Goal: Task Accomplishment & Management: Use online tool/utility

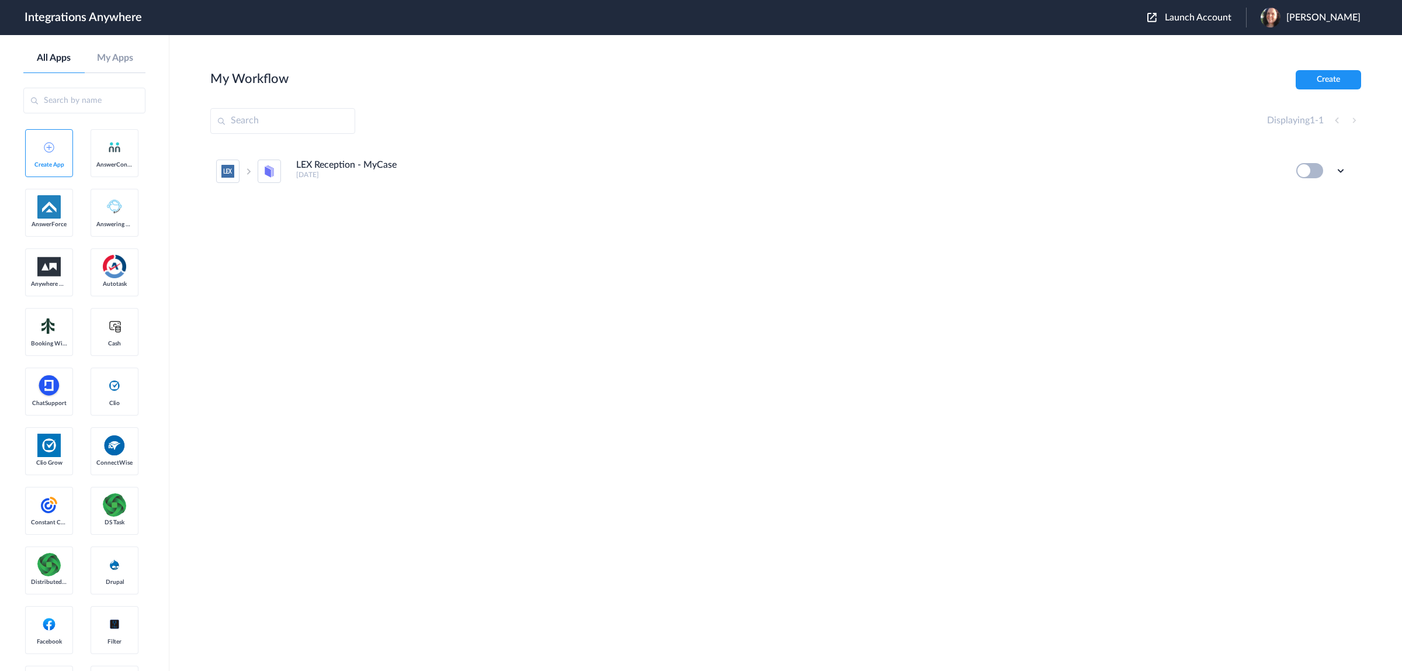
click at [1181, 19] on span "Launch Account" at bounding box center [1198, 17] width 67 height 9
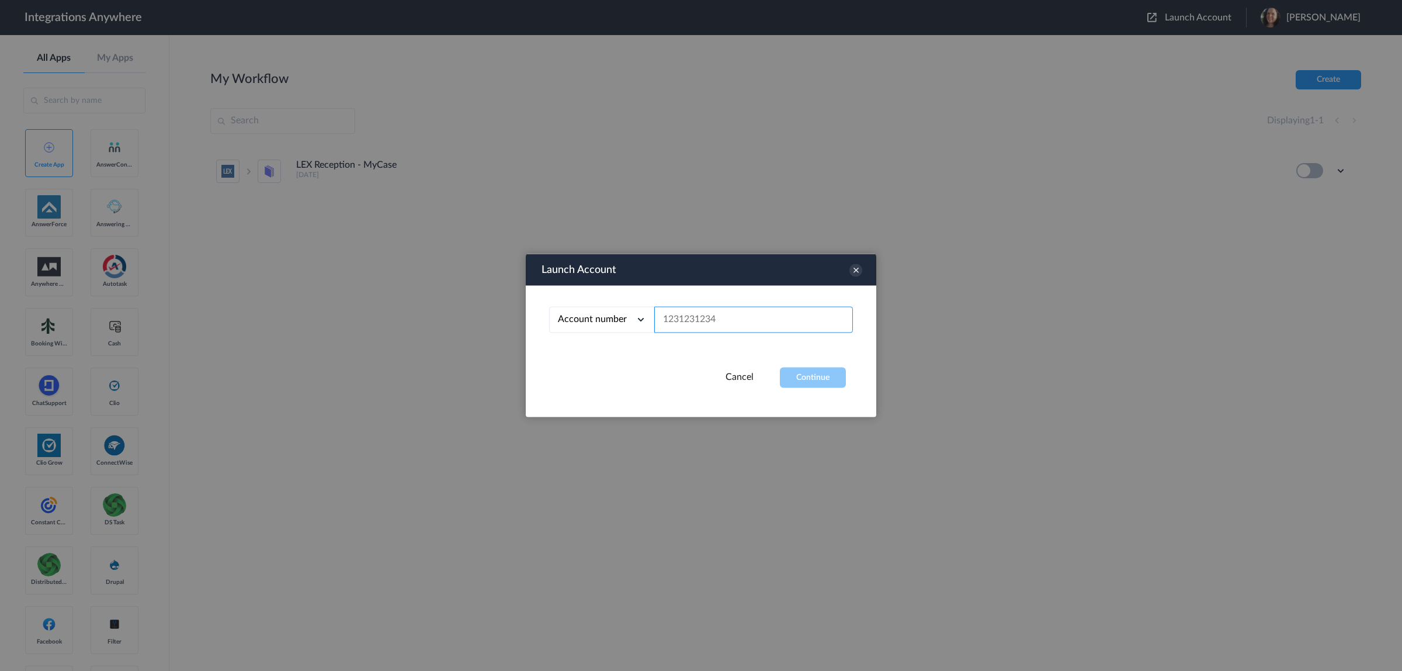
paste input "7047640750"
type input "7047640750"
click at [833, 387] on div "Launch Account Account number Account number Email address 7047640750 Cancel Co…" at bounding box center [701, 335] width 350 height 163
click at [832, 381] on button "Continue" at bounding box center [813, 377] width 66 height 20
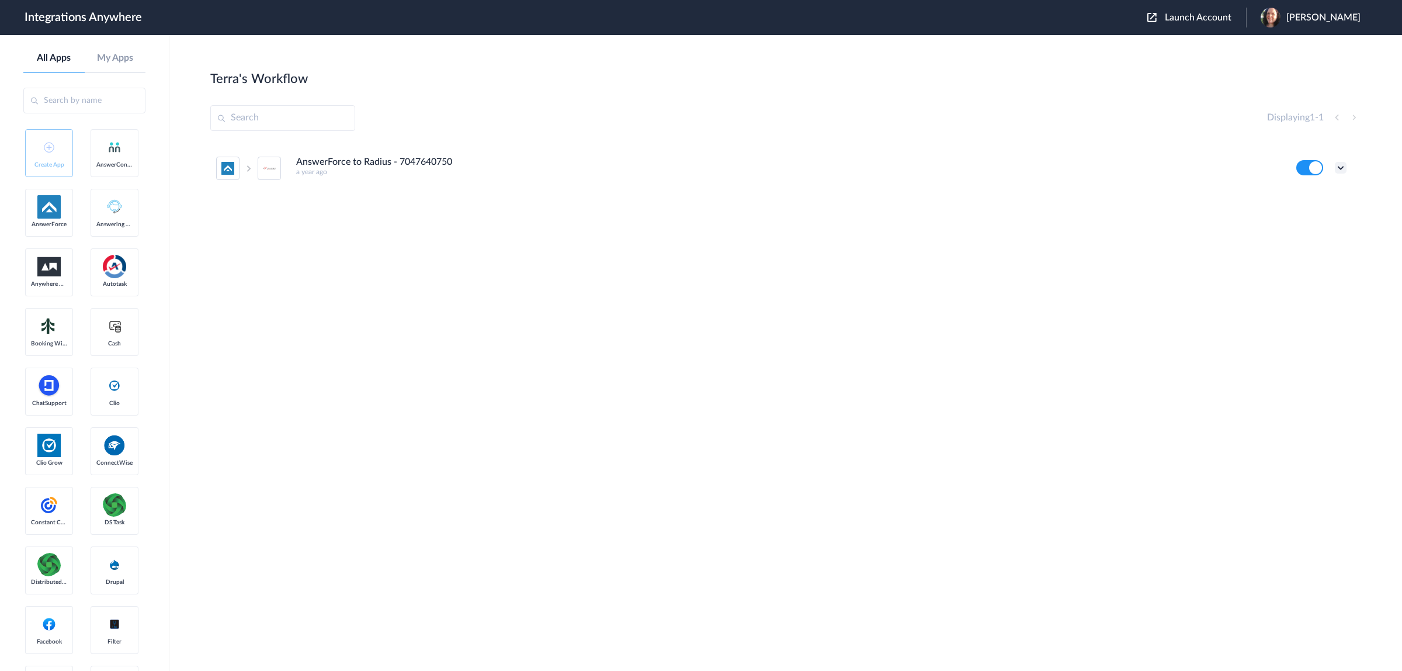
click at [1338, 168] on icon at bounding box center [1341, 168] width 12 height 12
click at [1315, 200] on li "Edit" at bounding box center [1308, 195] width 76 height 22
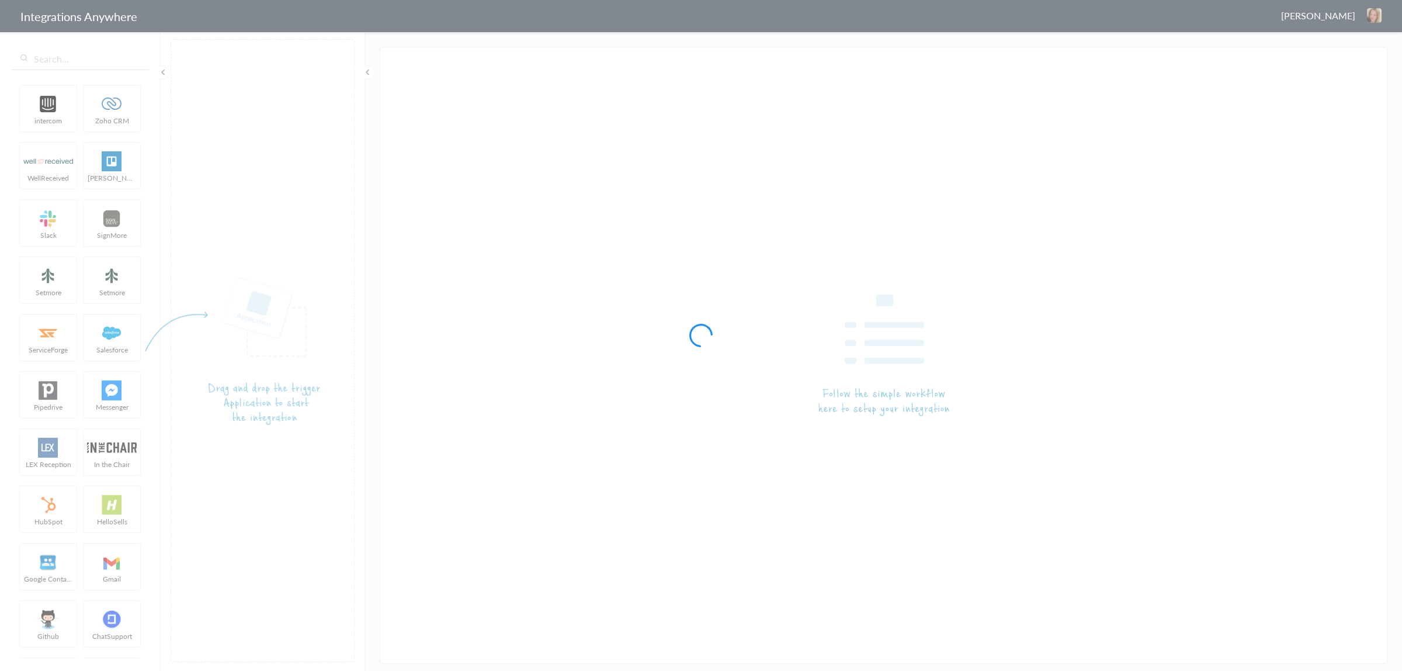
type input "AnswerForce to Radius - 7047640750"
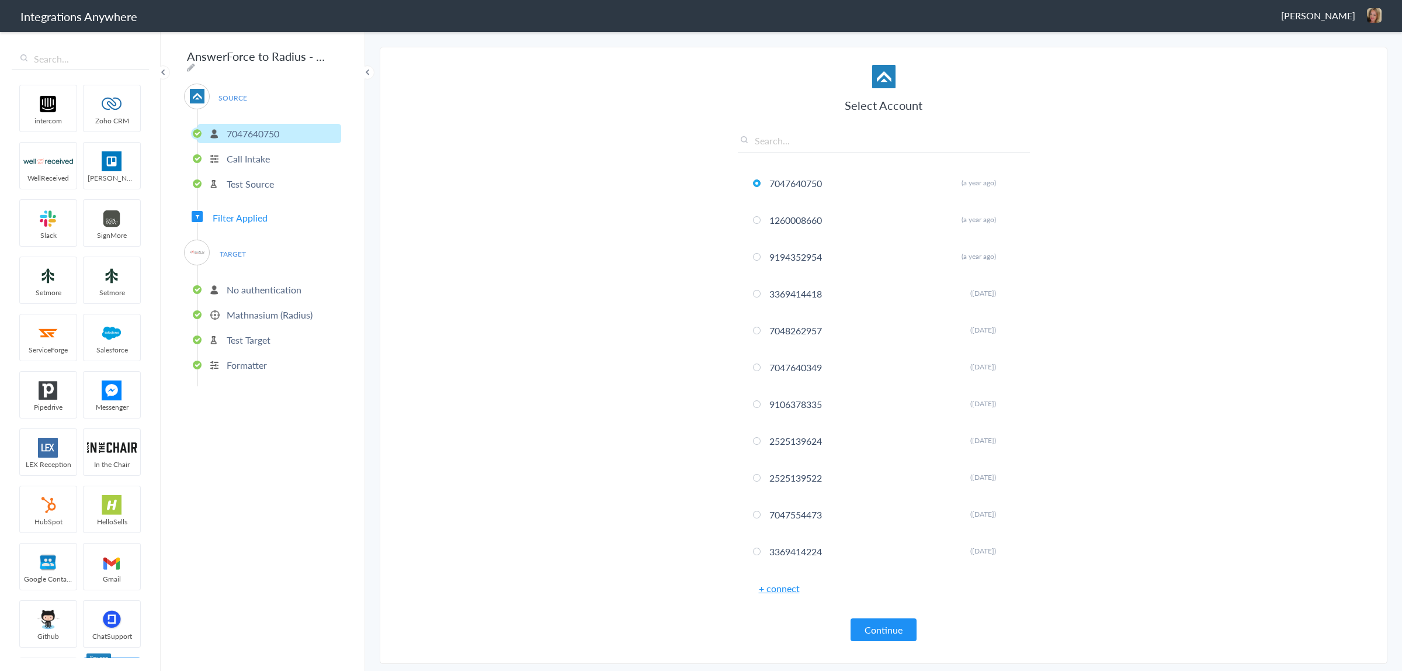
click at [257, 287] on p "No authentication" at bounding box center [264, 289] width 75 height 13
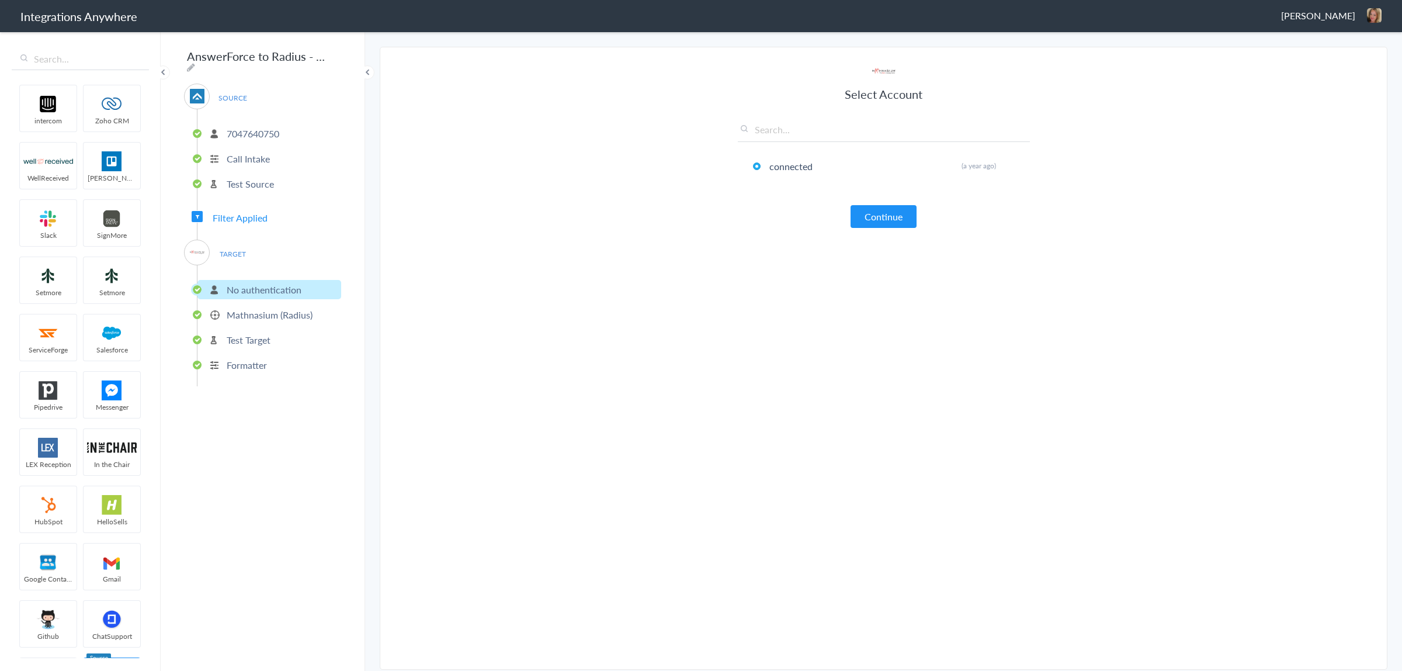
click at [264, 308] on p "Mathnasium (Radius)" at bounding box center [270, 314] width 86 height 13
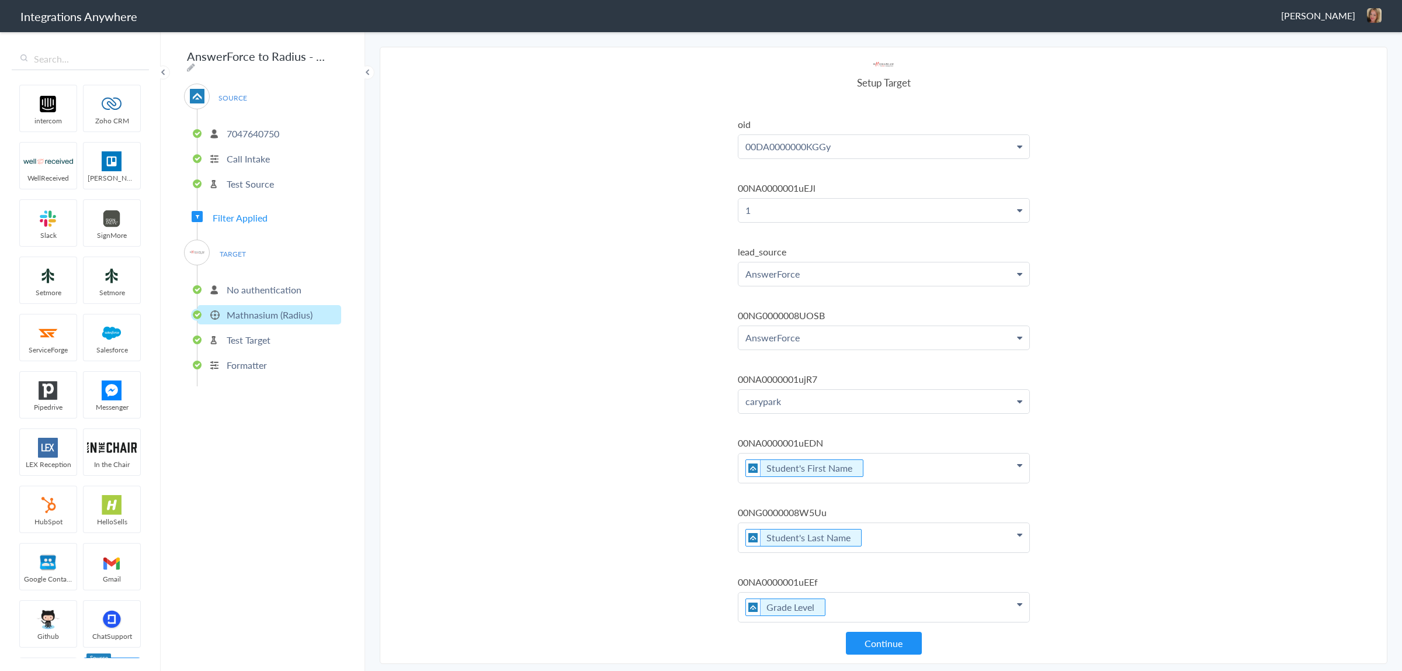
scroll to position [357, 0]
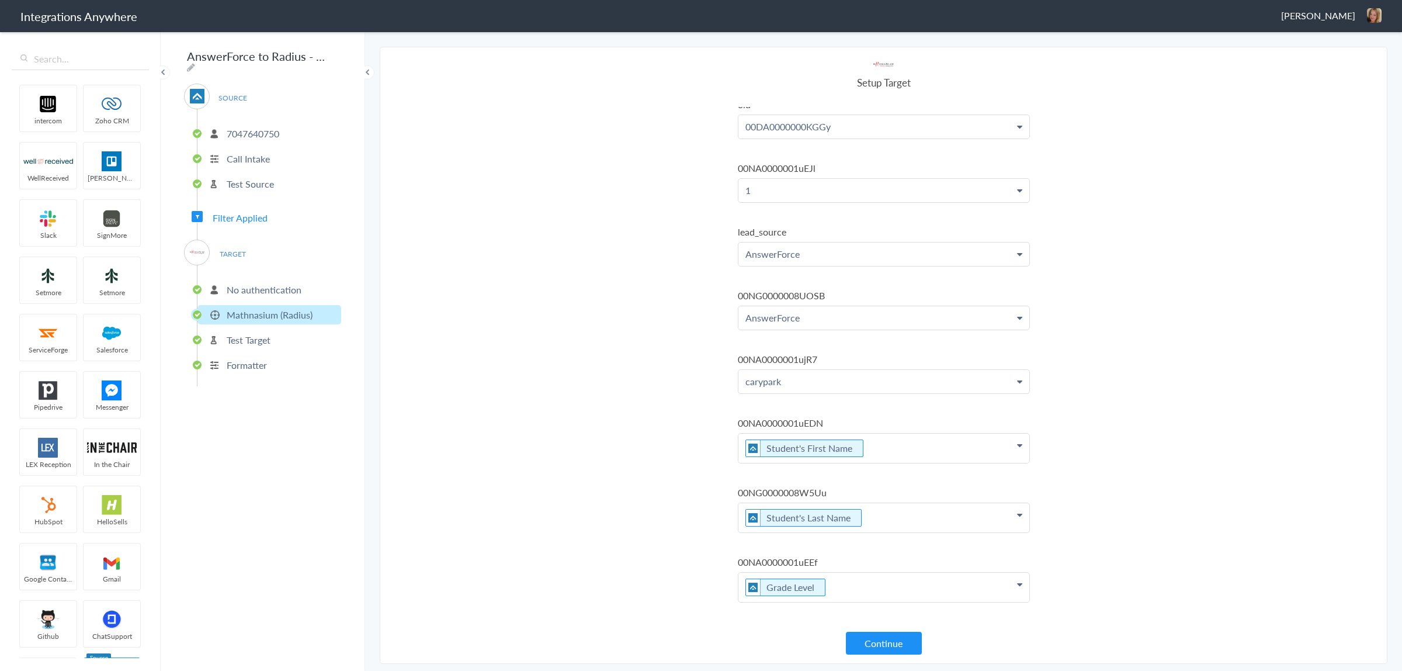
click at [255, 211] on span "Filter Applied" at bounding box center [240, 217] width 55 height 13
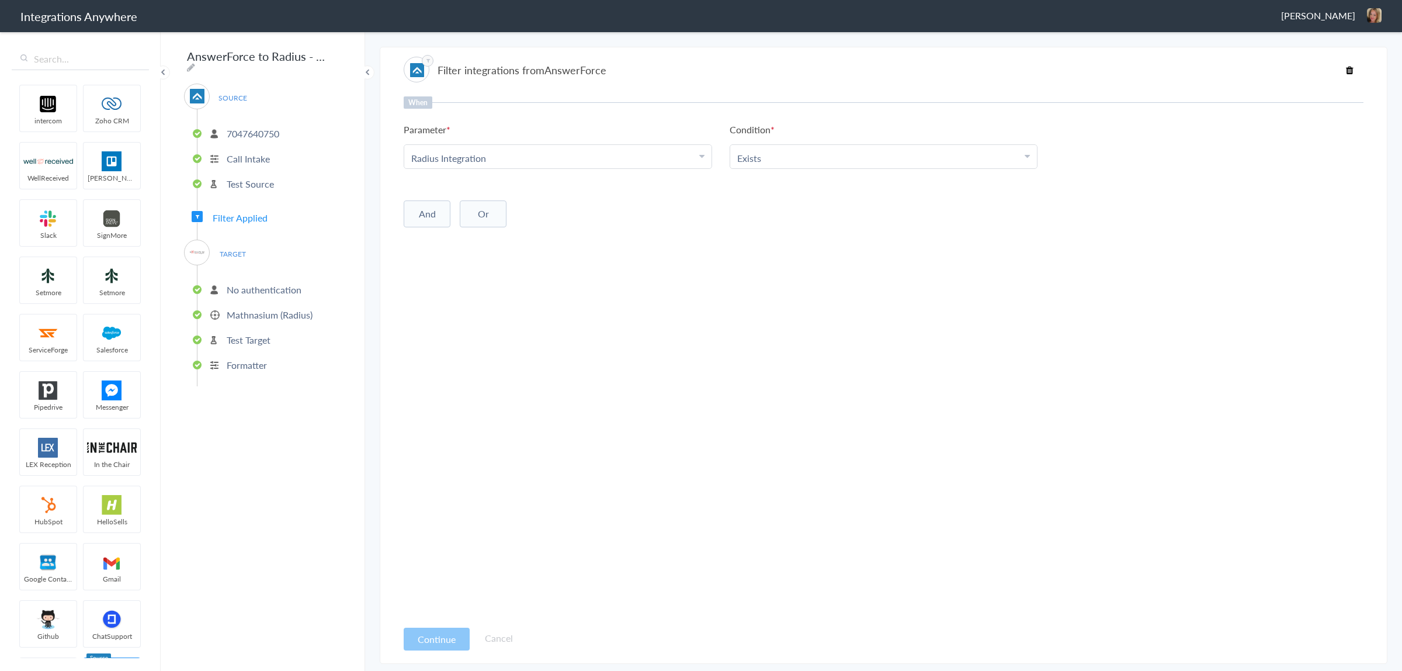
click at [267, 288] on p "No authentication" at bounding box center [264, 289] width 75 height 13
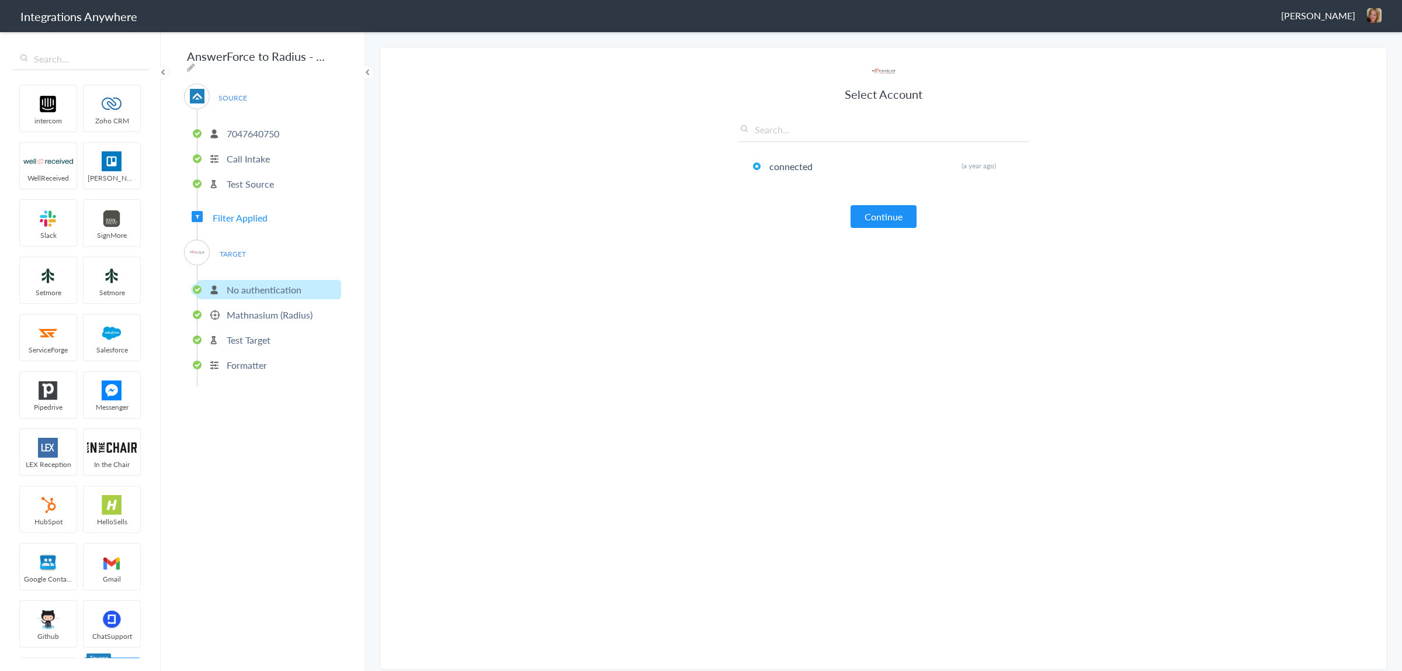
click at [258, 315] on p "Mathnasium (Radius)" at bounding box center [270, 314] width 86 height 13
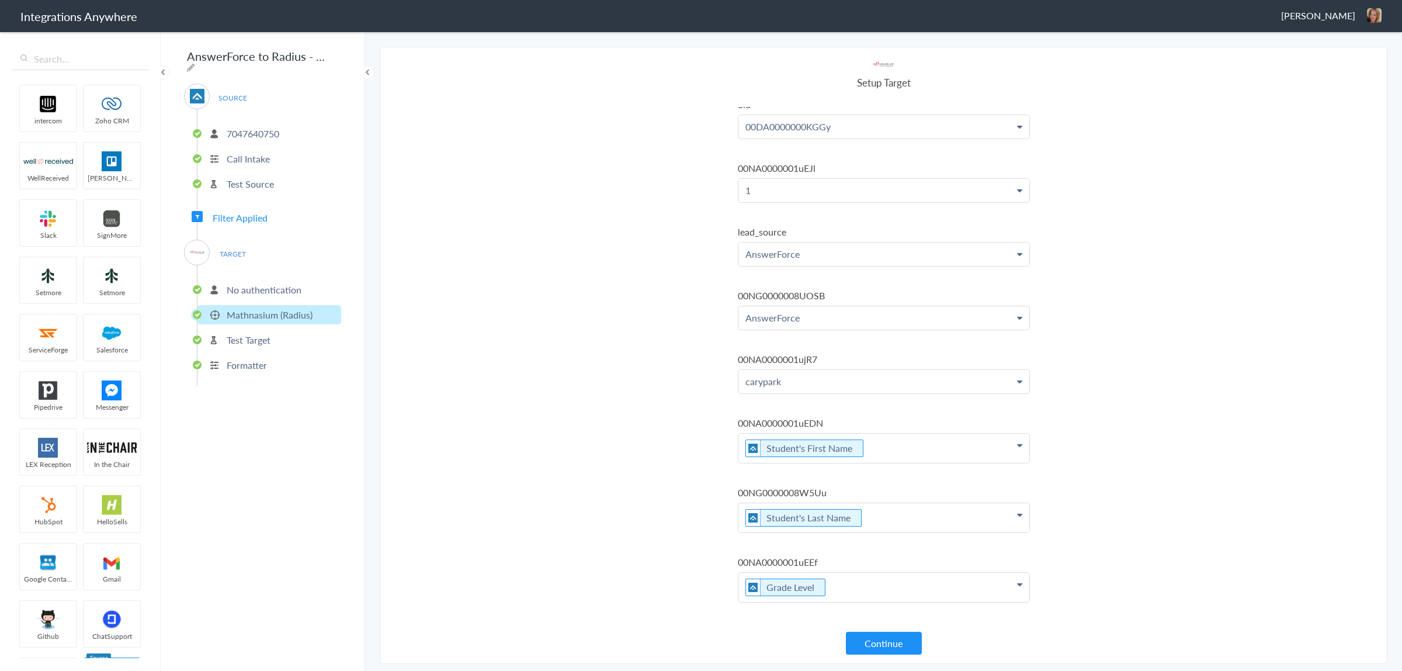
click at [263, 333] on p "Test Target" at bounding box center [249, 339] width 44 height 13
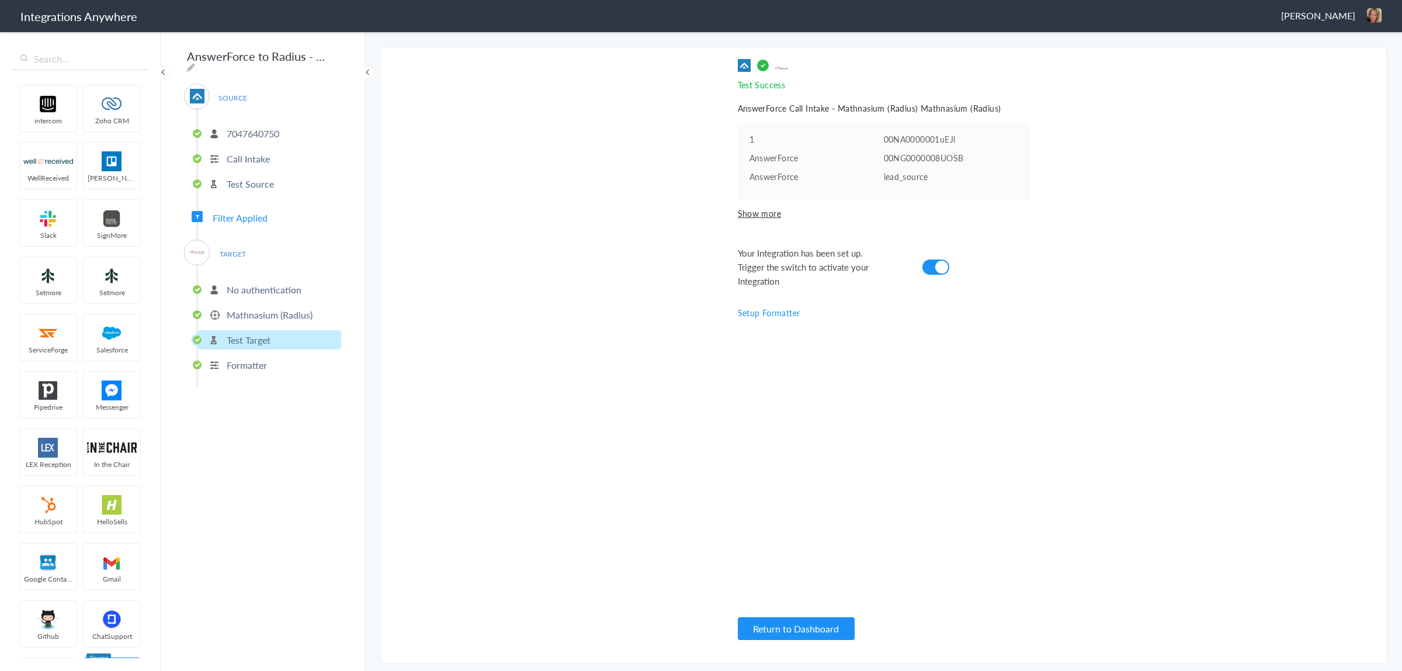
click at [254, 177] on p "Test Source" at bounding box center [250, 183] width 47 height 13
